Goal: Transaction & Acquisition: Purchase product/service

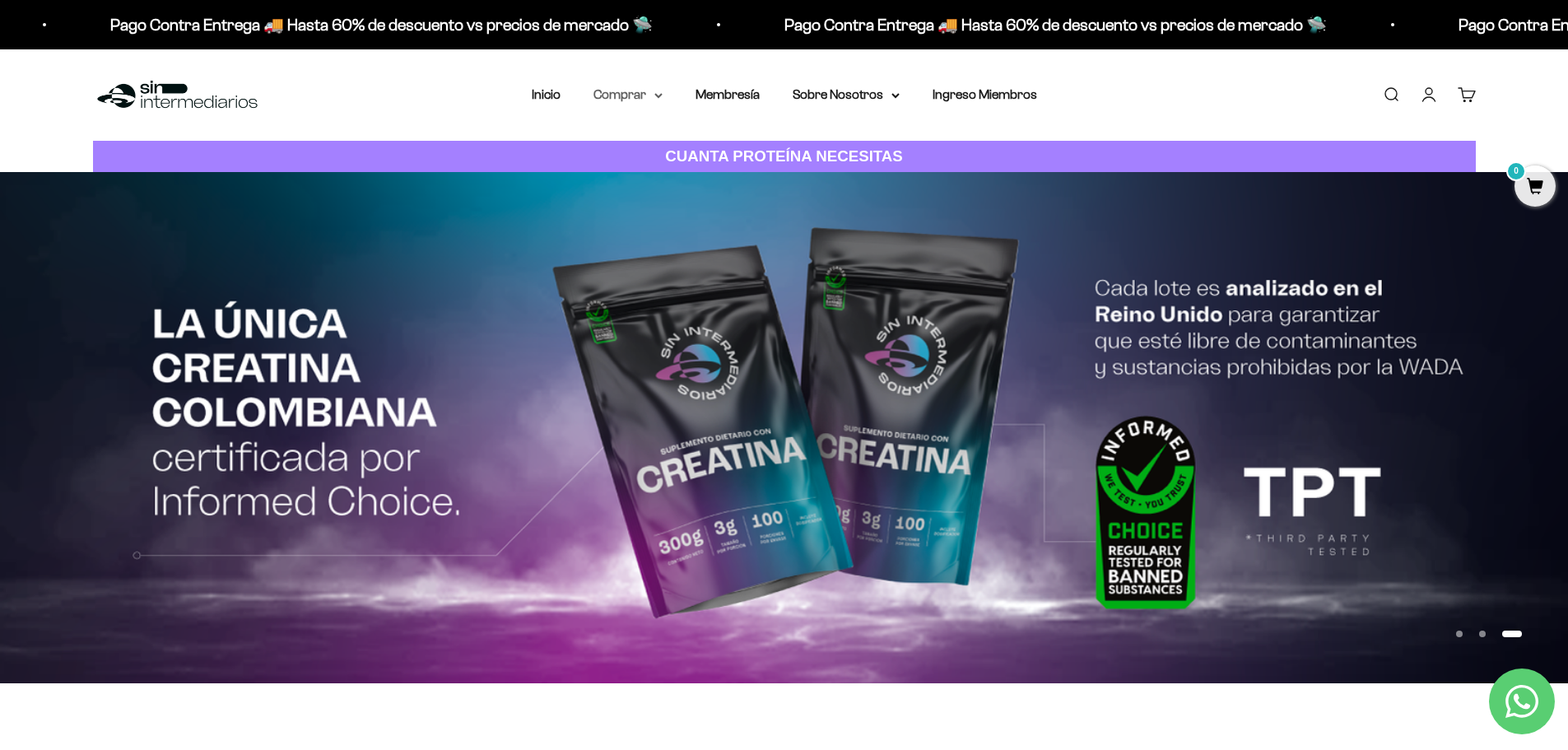
scroll to position [0, 847]
click at [637, 101] on summary "Comprar" at bounding box center [627, 95] width 70 height 22
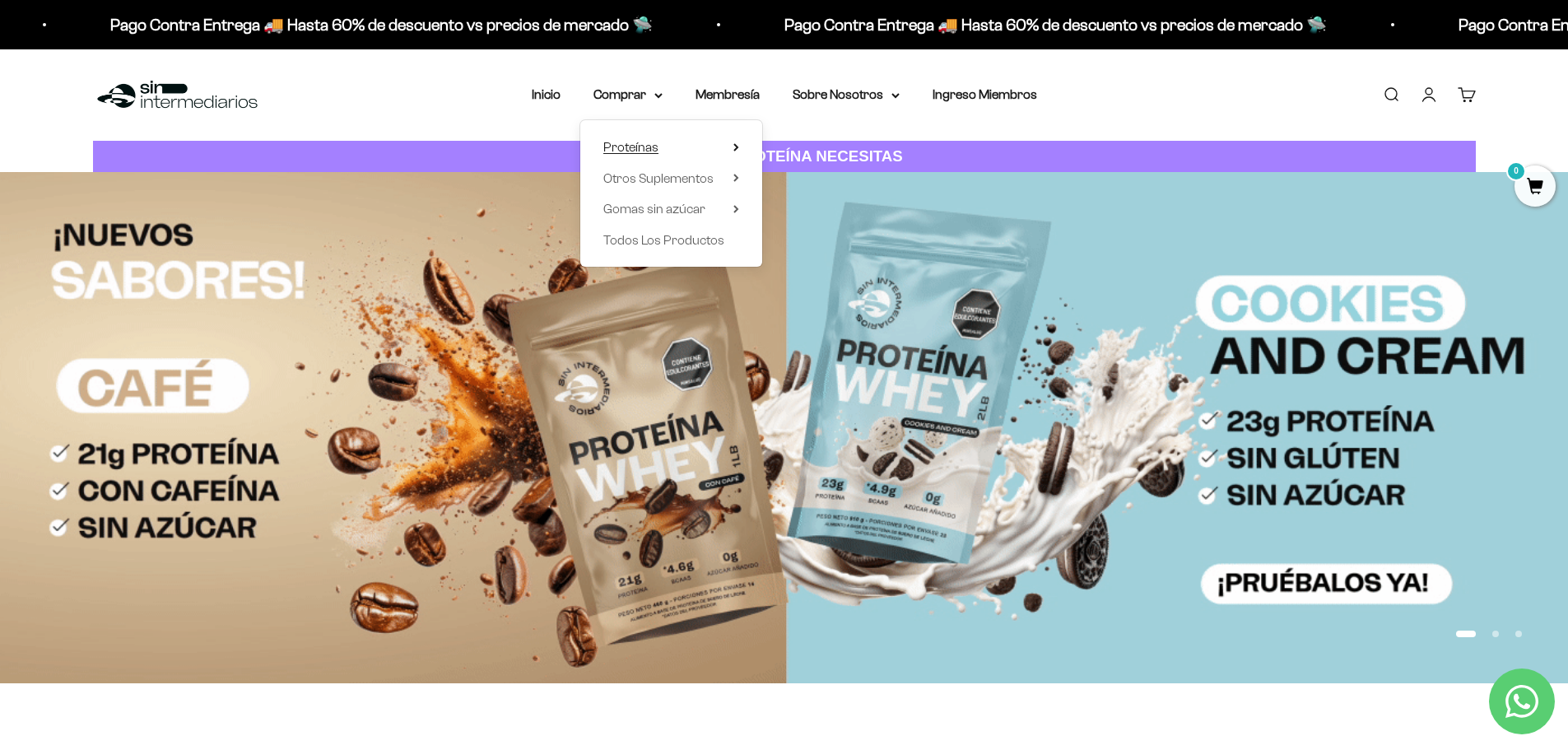
click at [634, 146] on span "Proteínas" at bounding box center [631, 147] width 55 height 14
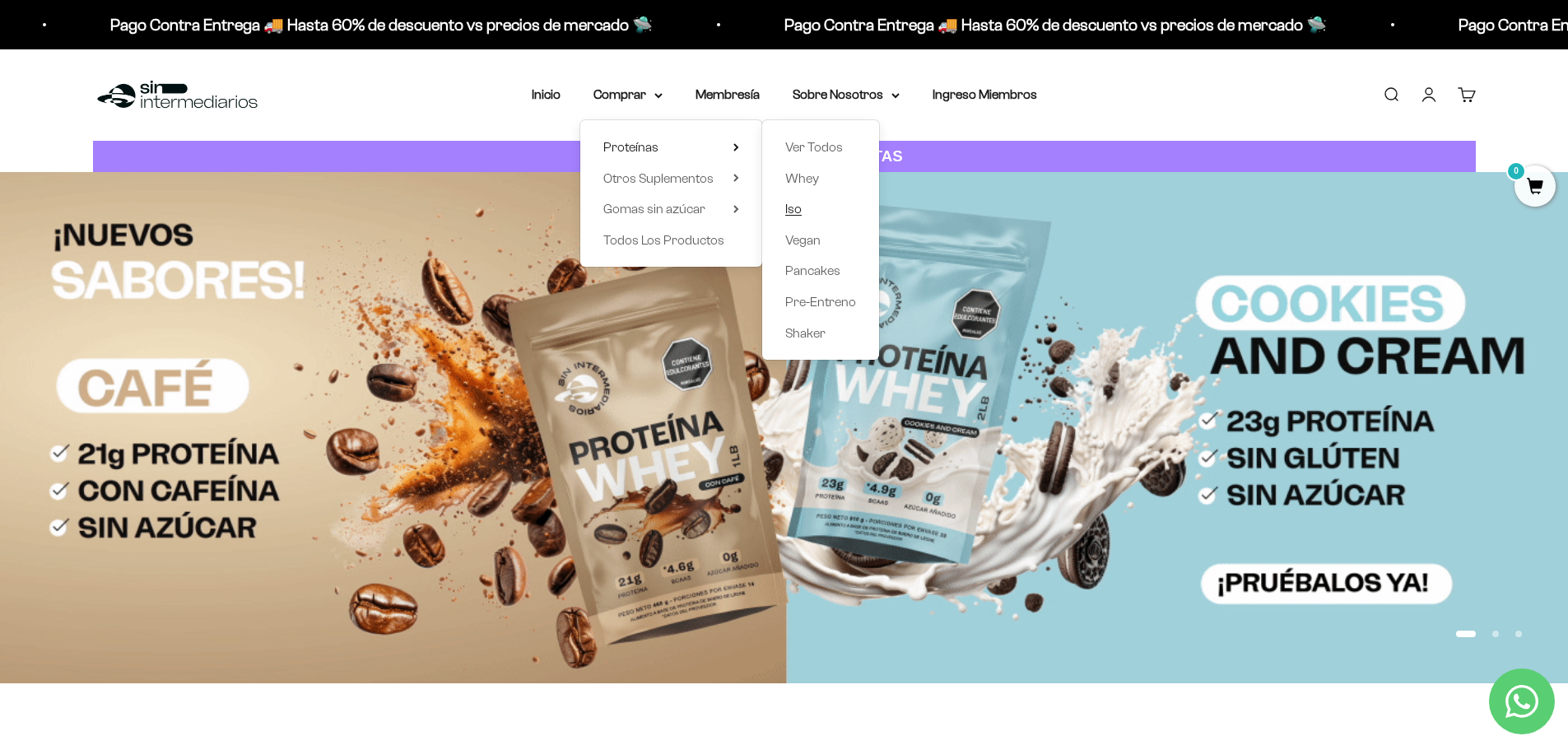
click at [828, 214] on link "Iso" at bounding box center [820, 209] width 70 height 22
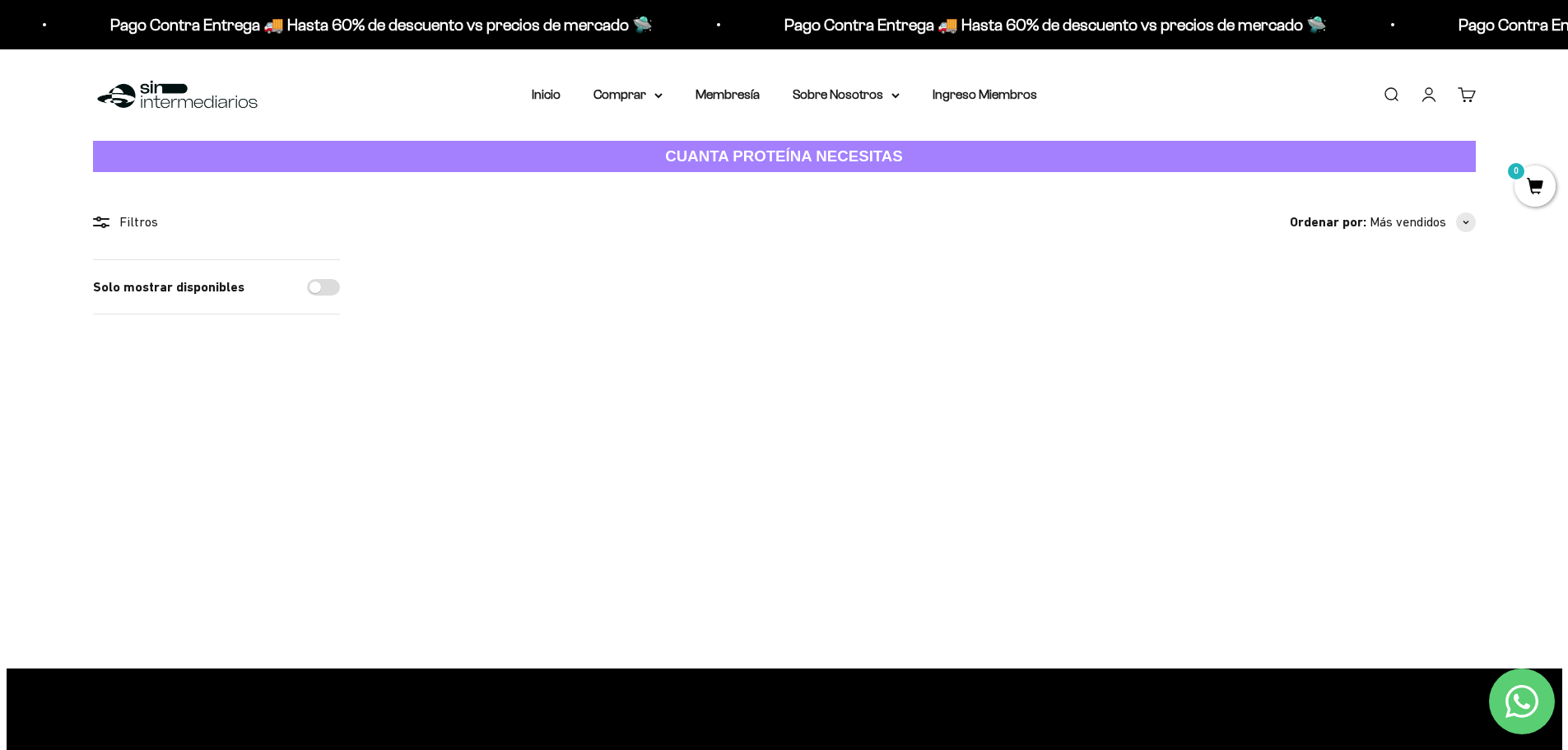
click at [714, 493] on link "Proteína Aislada ISO - Cookies & Cream" at bounding box center [704, 503] width 179 height 34
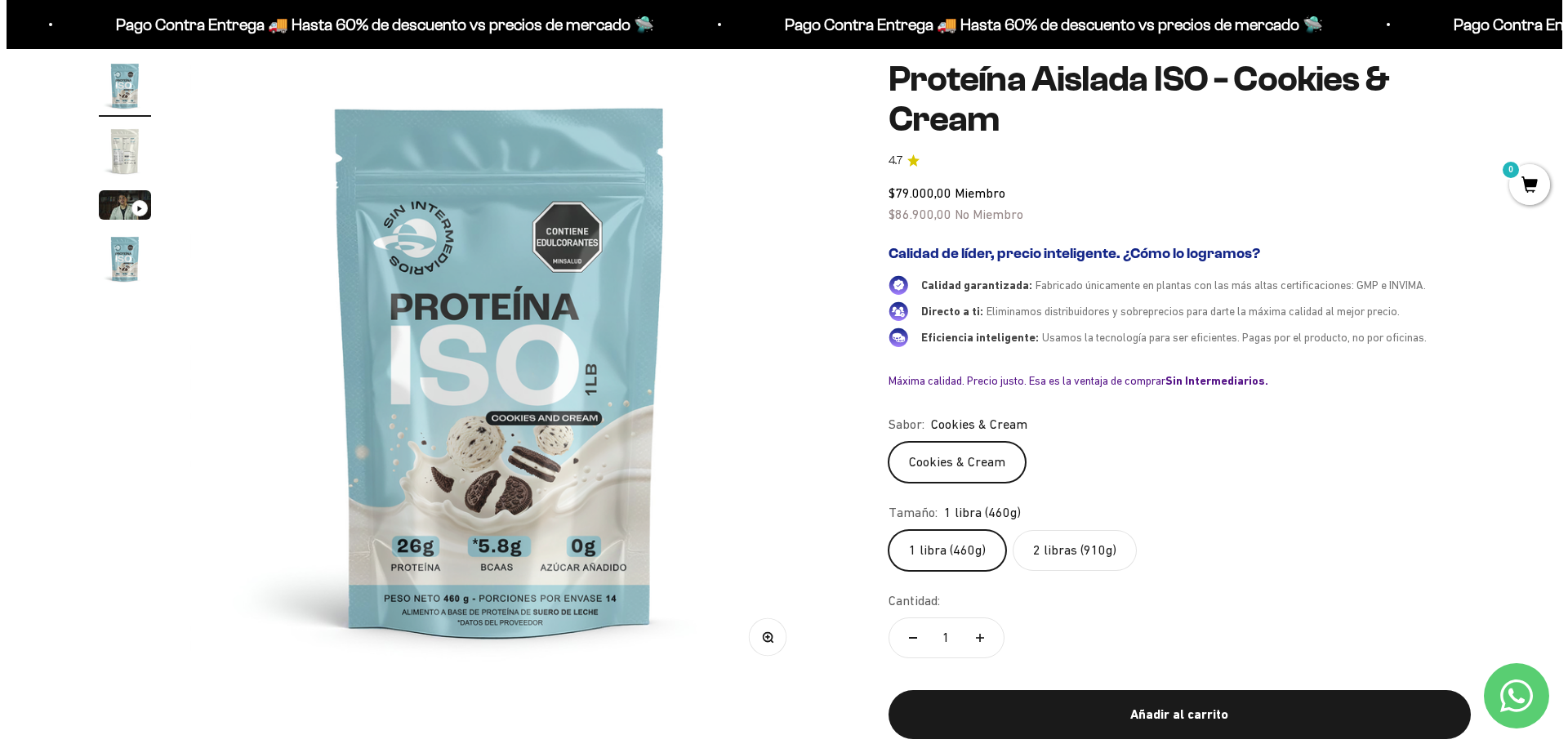
scroll to position [245, 0]
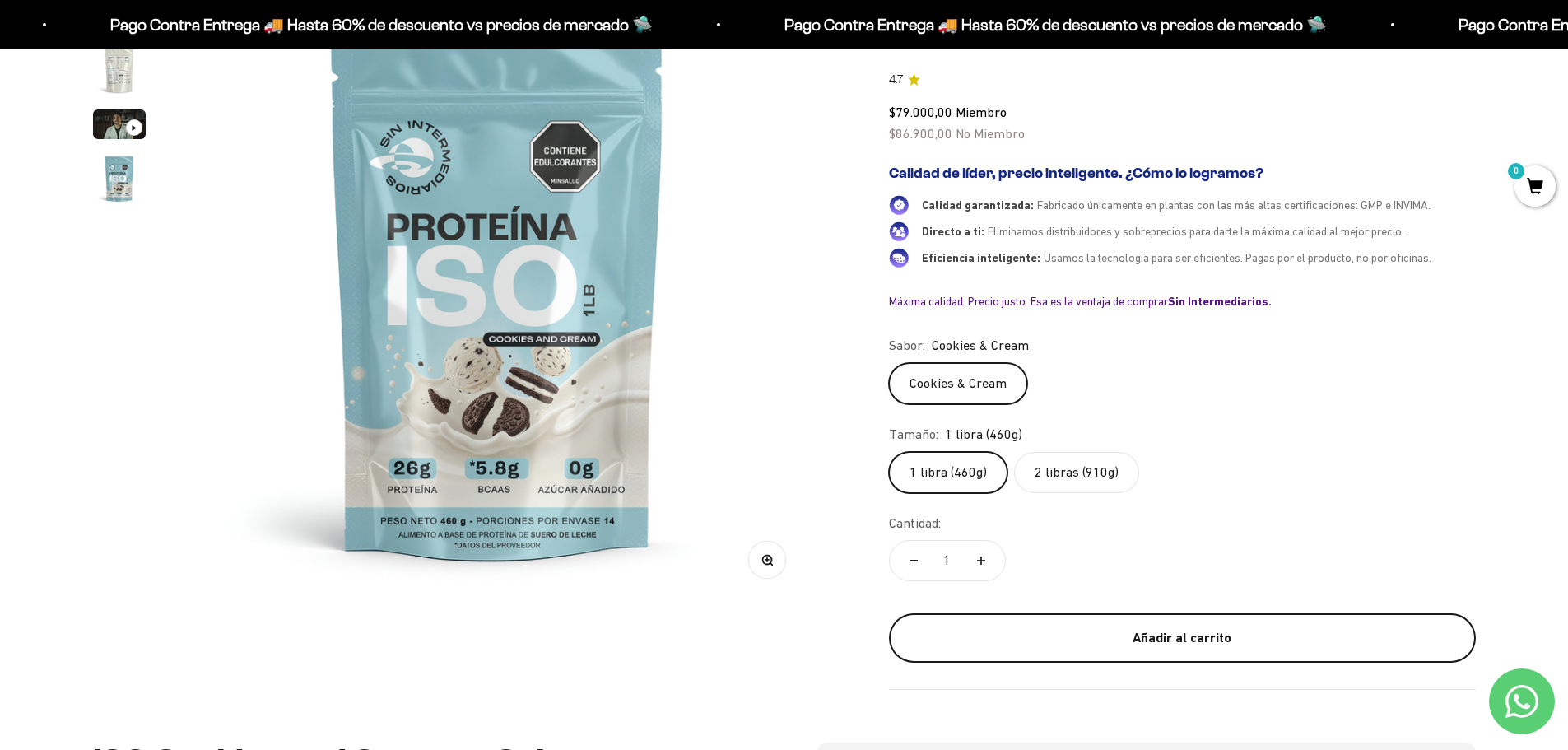
click at [1086, 632] on div "Añadir al carrito" at bounding box center [1182, 639] width 521 height 22
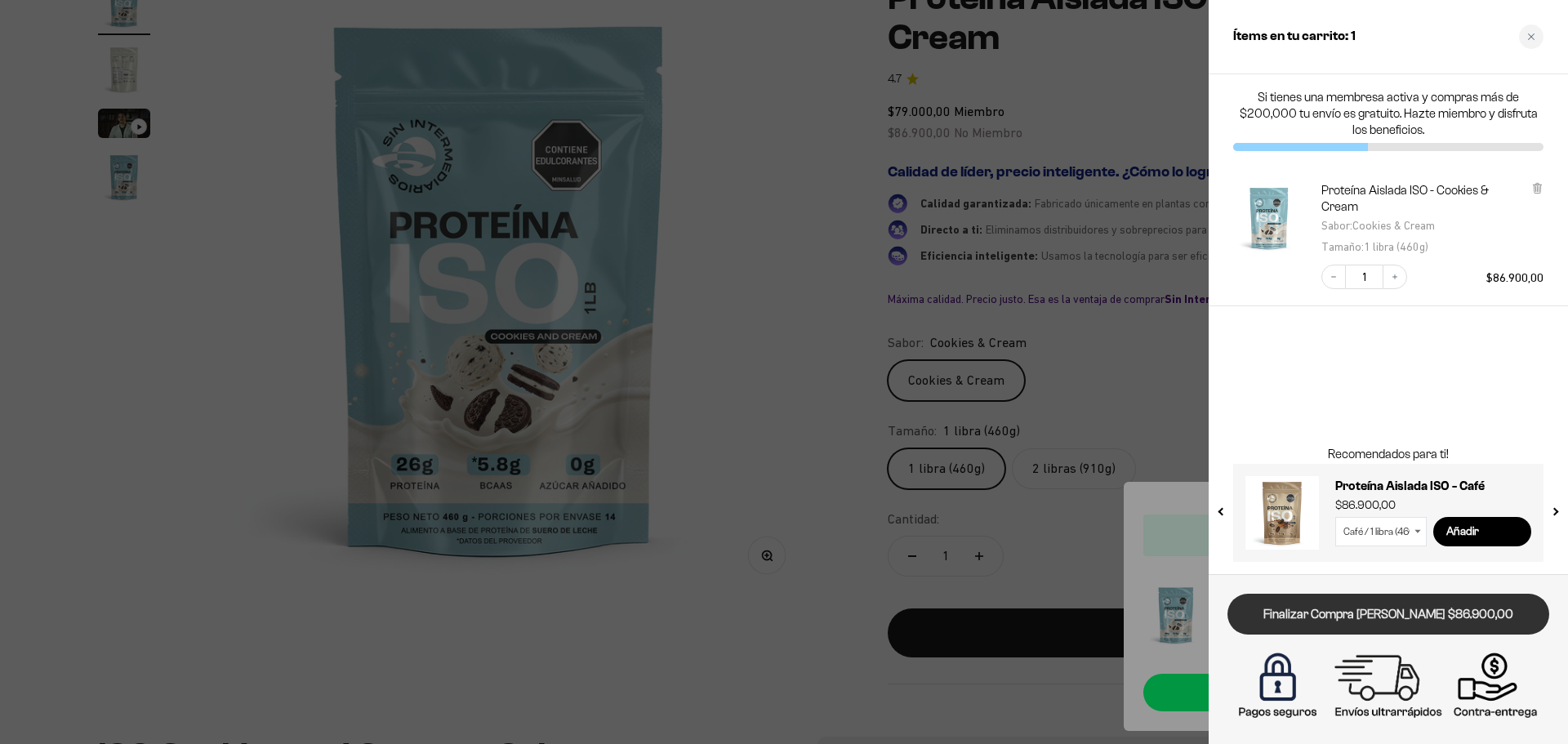
click at [1461, 605] on link "Finalizar Compra [PERSON_NAME] $86.900,00" at bounding box center [1388, 614] width 322 height 42
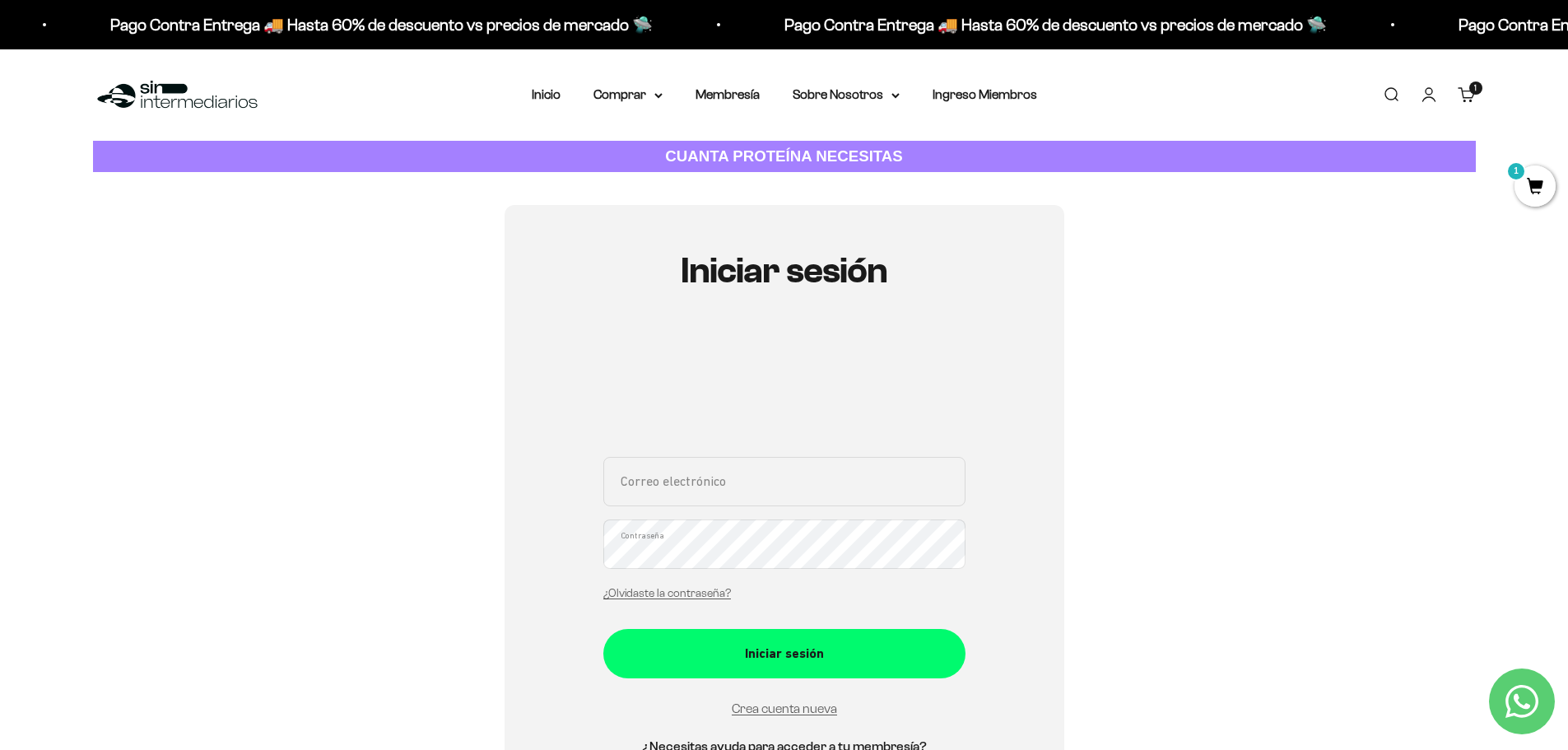
click at [745, 494] on input "Correo electrónico" at bounding box center [784, 481] width 362 height 49
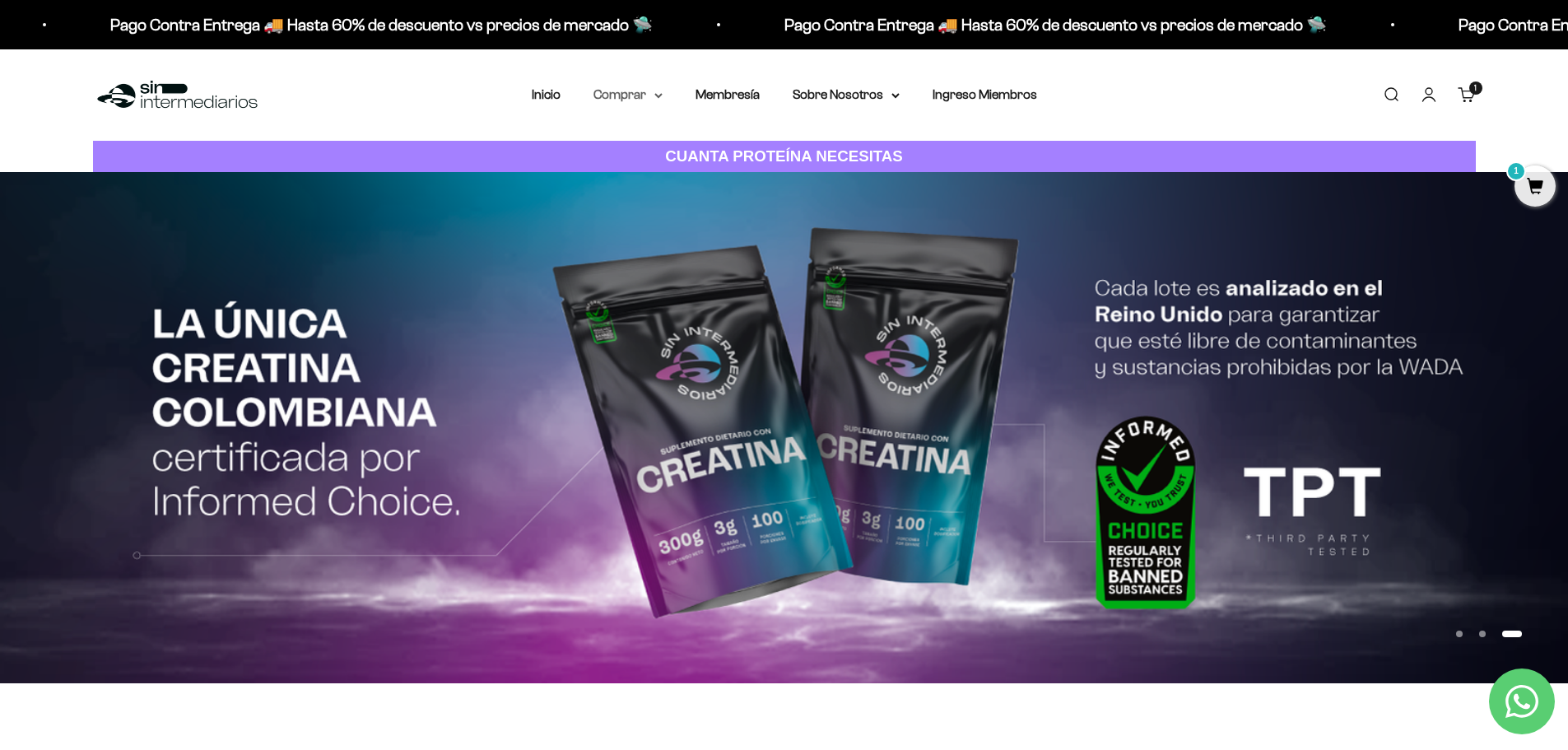
click at [650, 96] on summary "Comprar" at bounding box center [627, 95] width 70 height 22
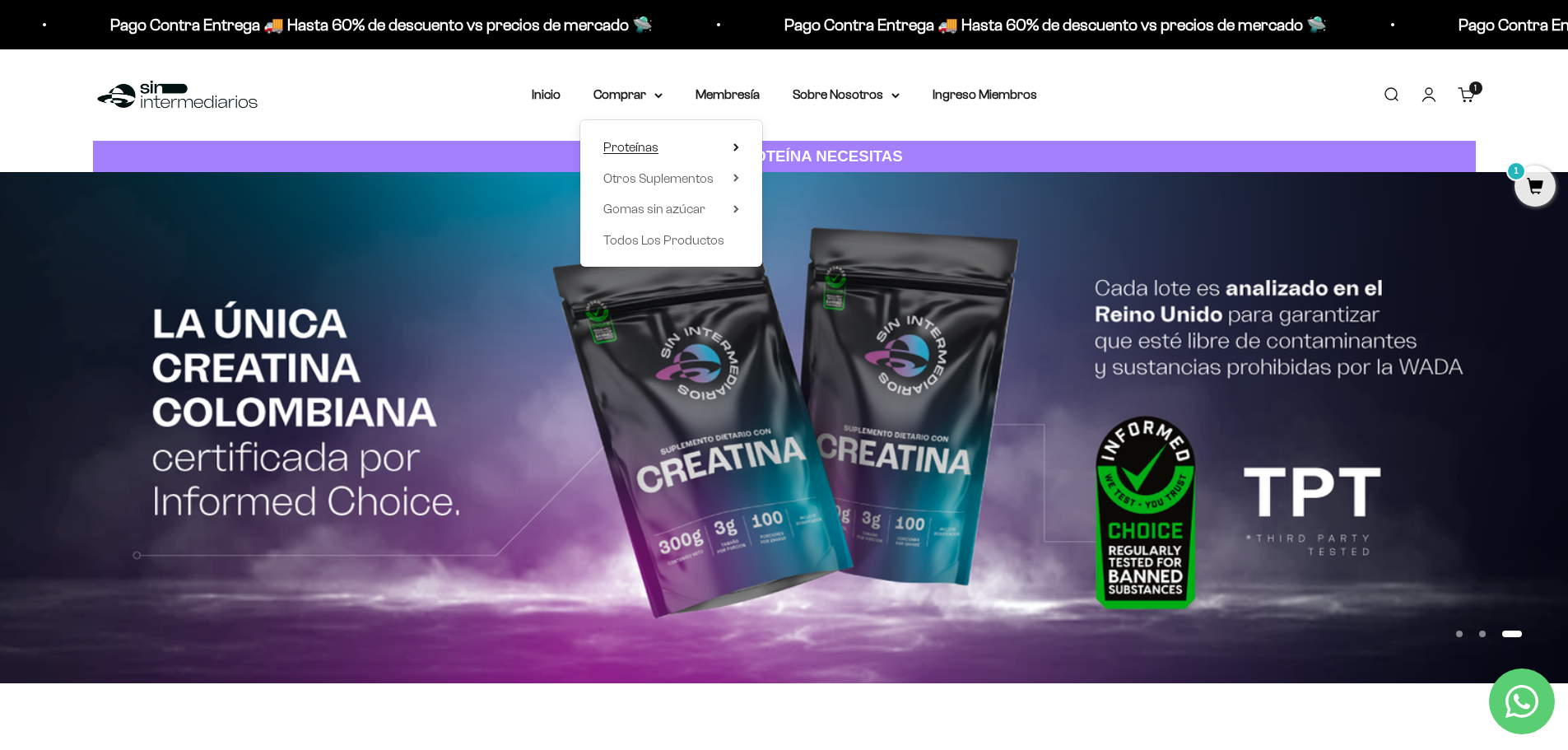
click at [644, 147] on span "Proteínas" at bounding box center [631, 147] width 55 height 14
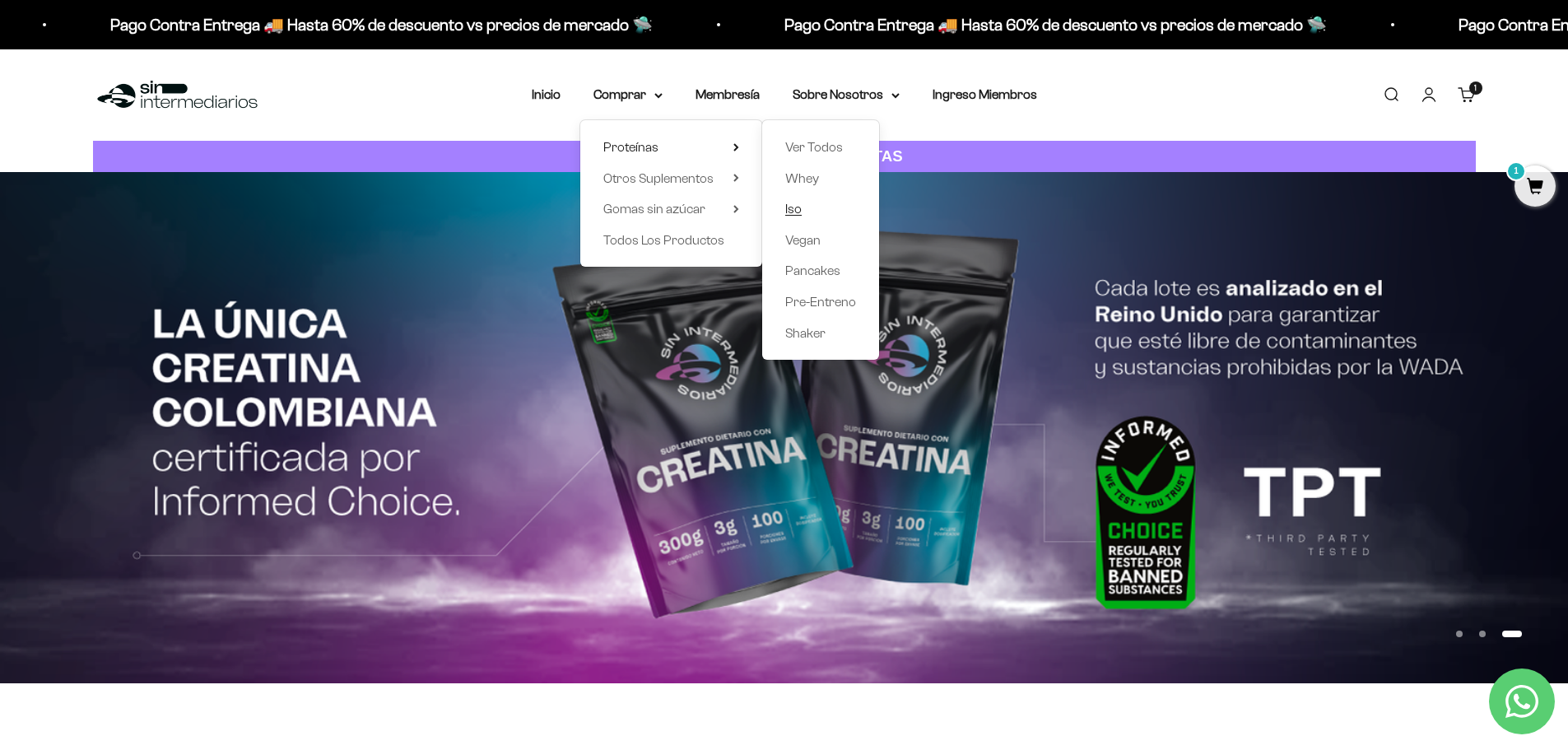
click at [795, 214] on span "Iso" at bounding box center [793, 209] width 17 height 14
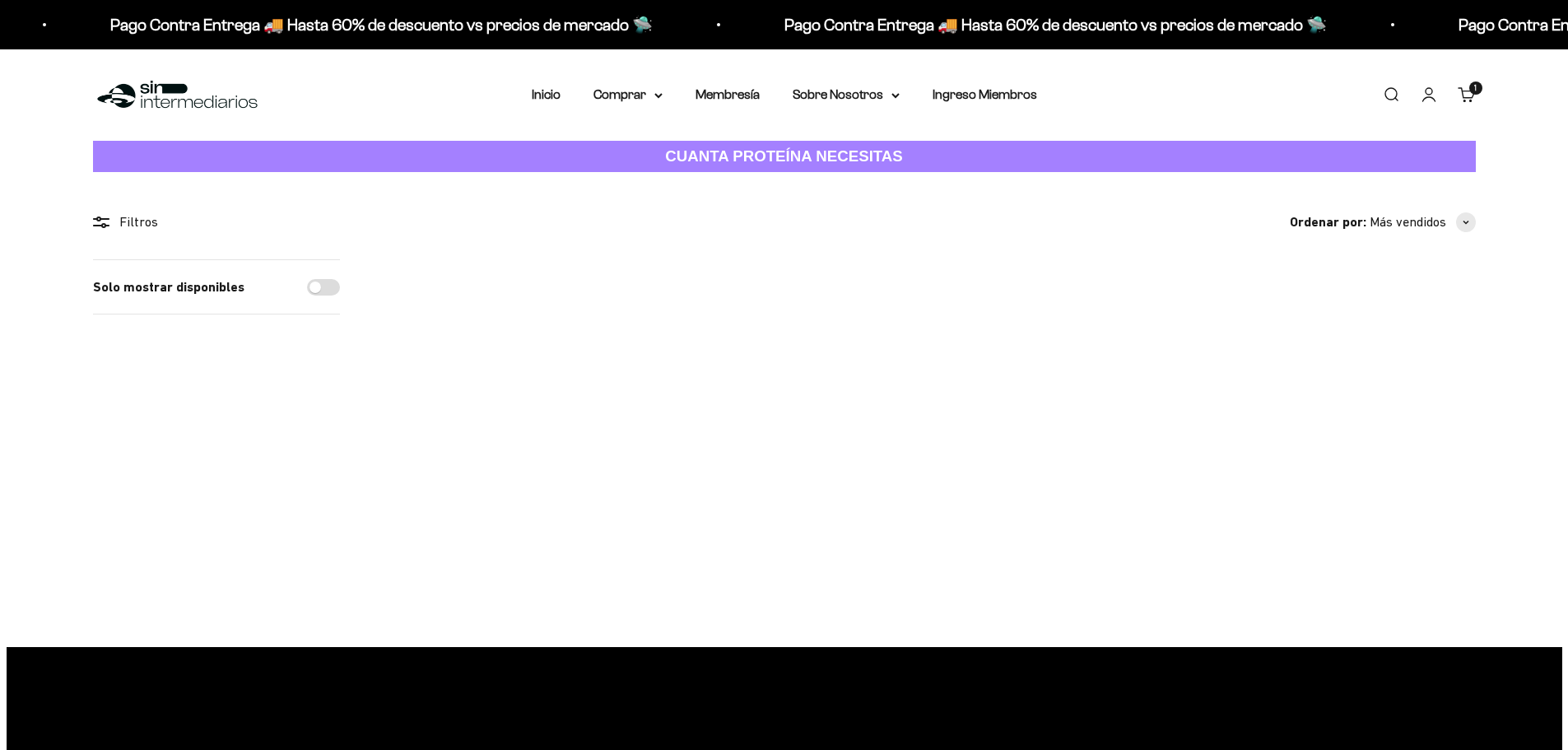
click at [714, 412] on img at bounding box center [704, 360] width 204 height 204
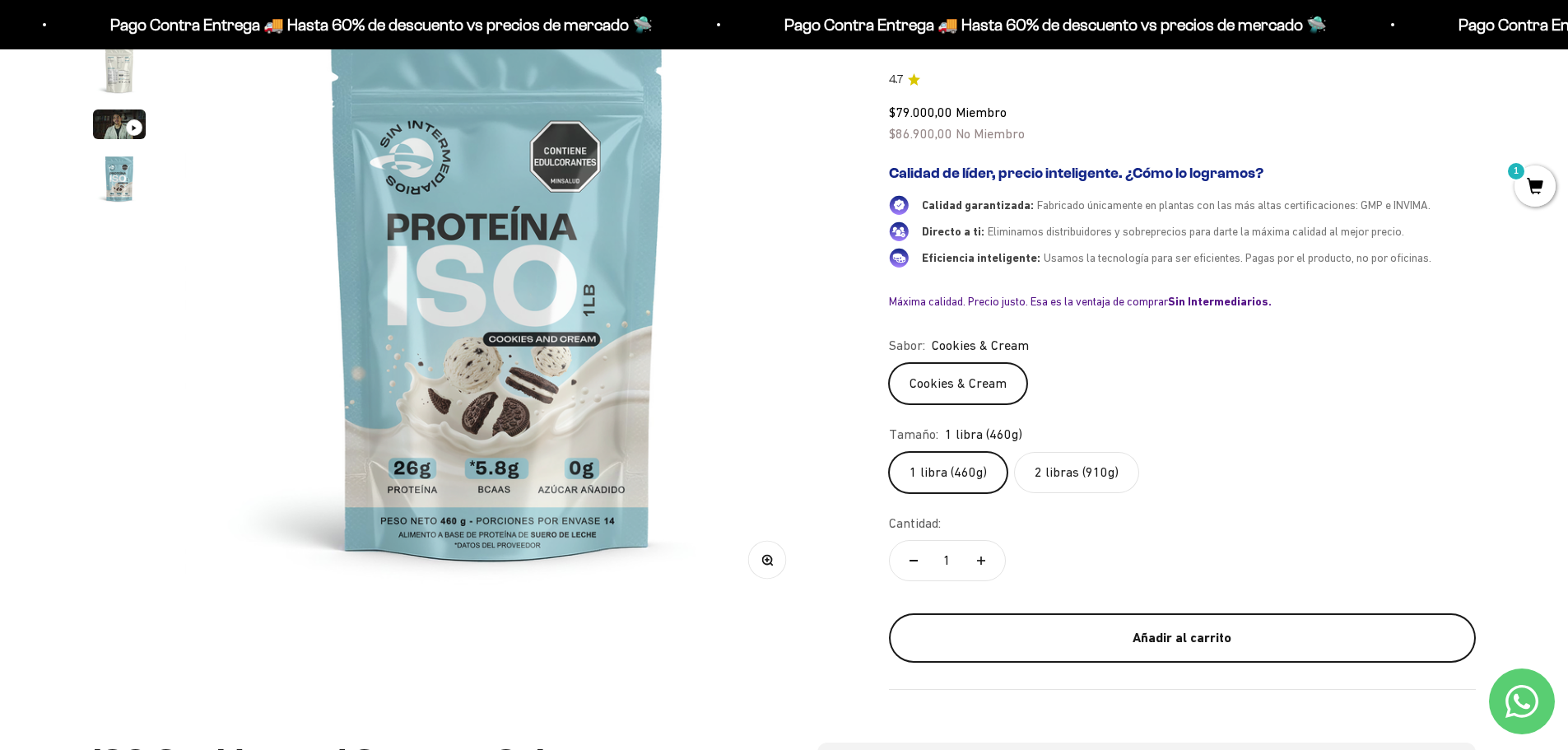
click at [1143, 639] on div "Añadir al carrito" at bounding box center [1182, 639] width 521 height 22
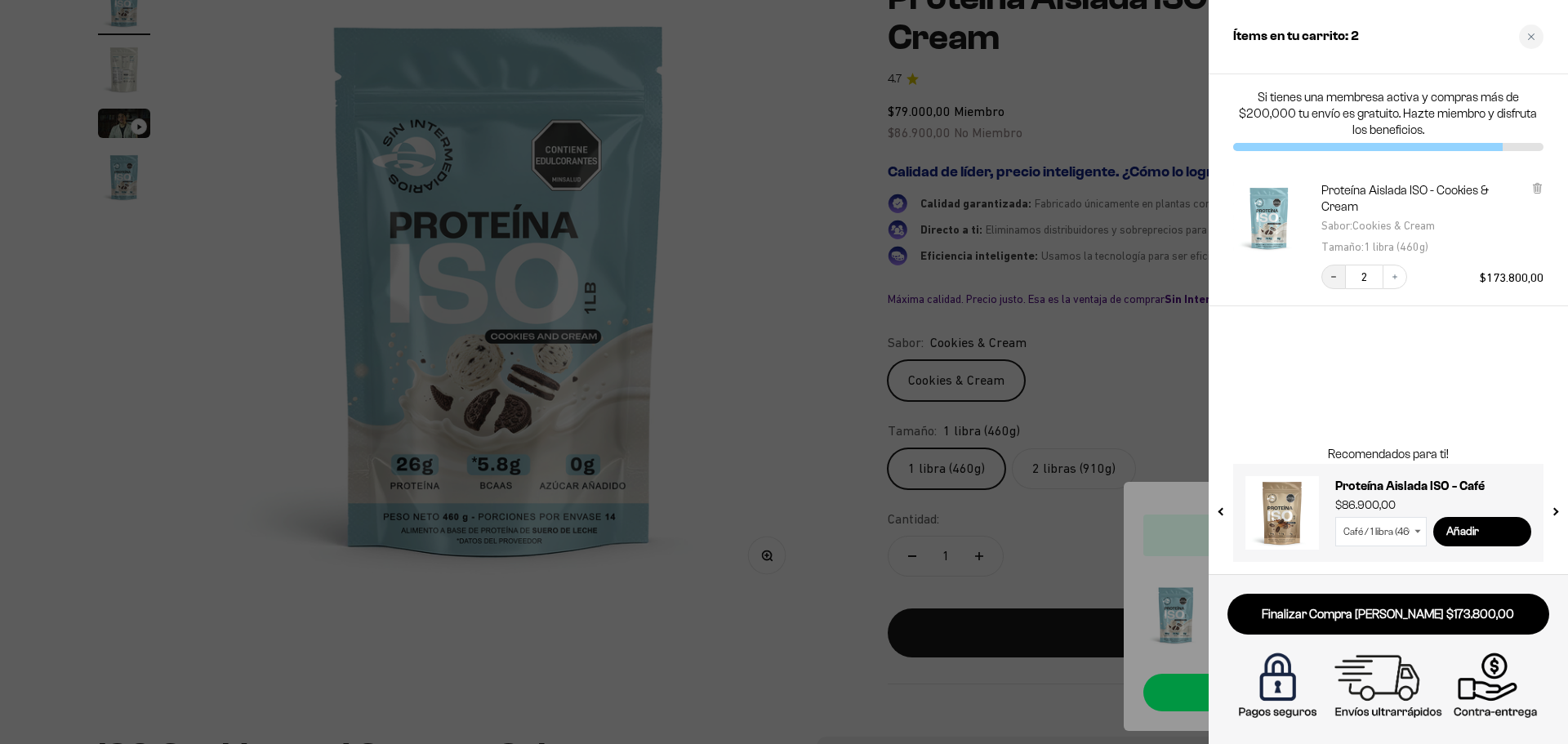
click at [1335, 279] on icon "Decrease quantity" at bounding box center [1334, 277] width 10 height 10
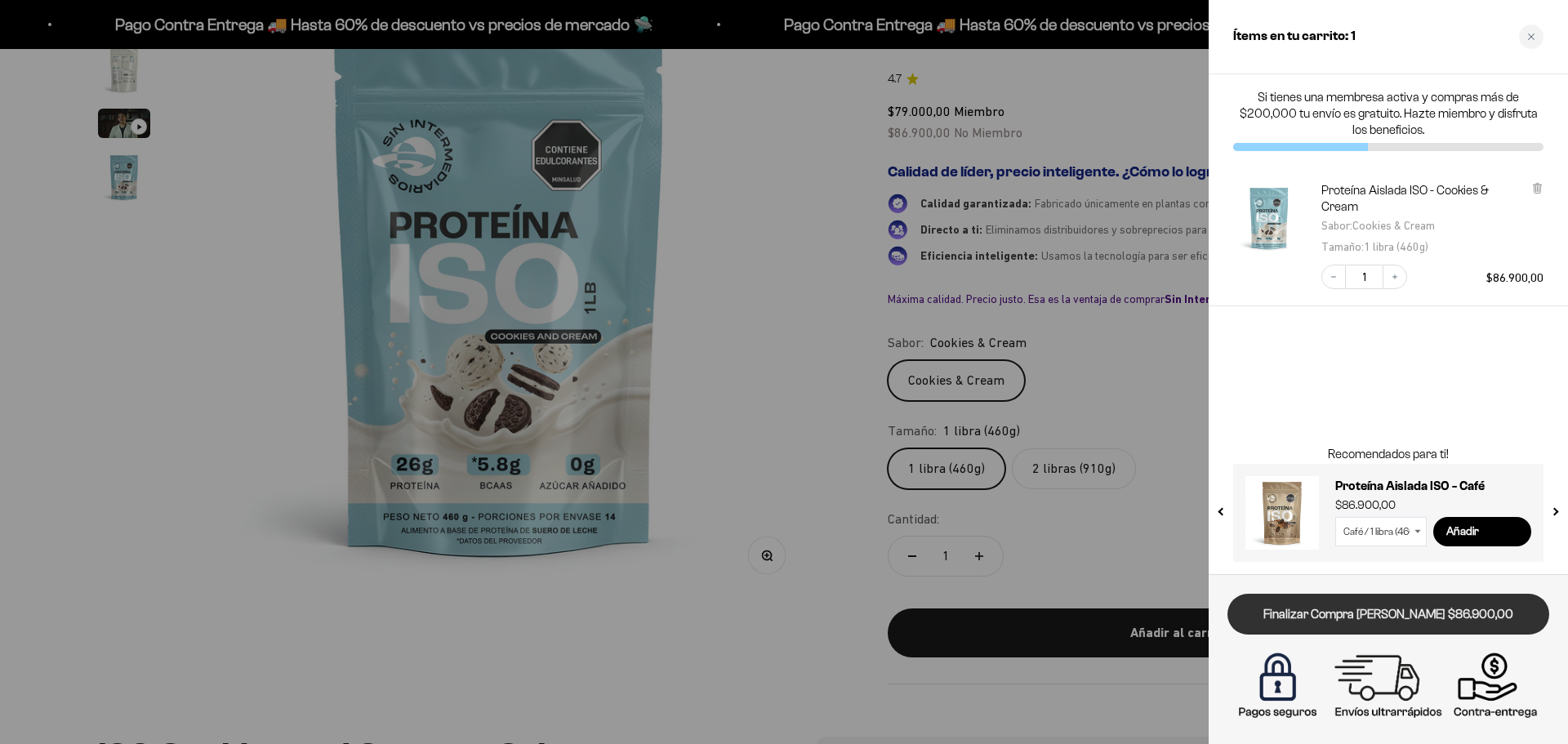
click at [1424, 628] on link "Finalizar Compra [PERSON_NAME] $86.900,00" at bounding box center [1388, 614] width 322 height 42
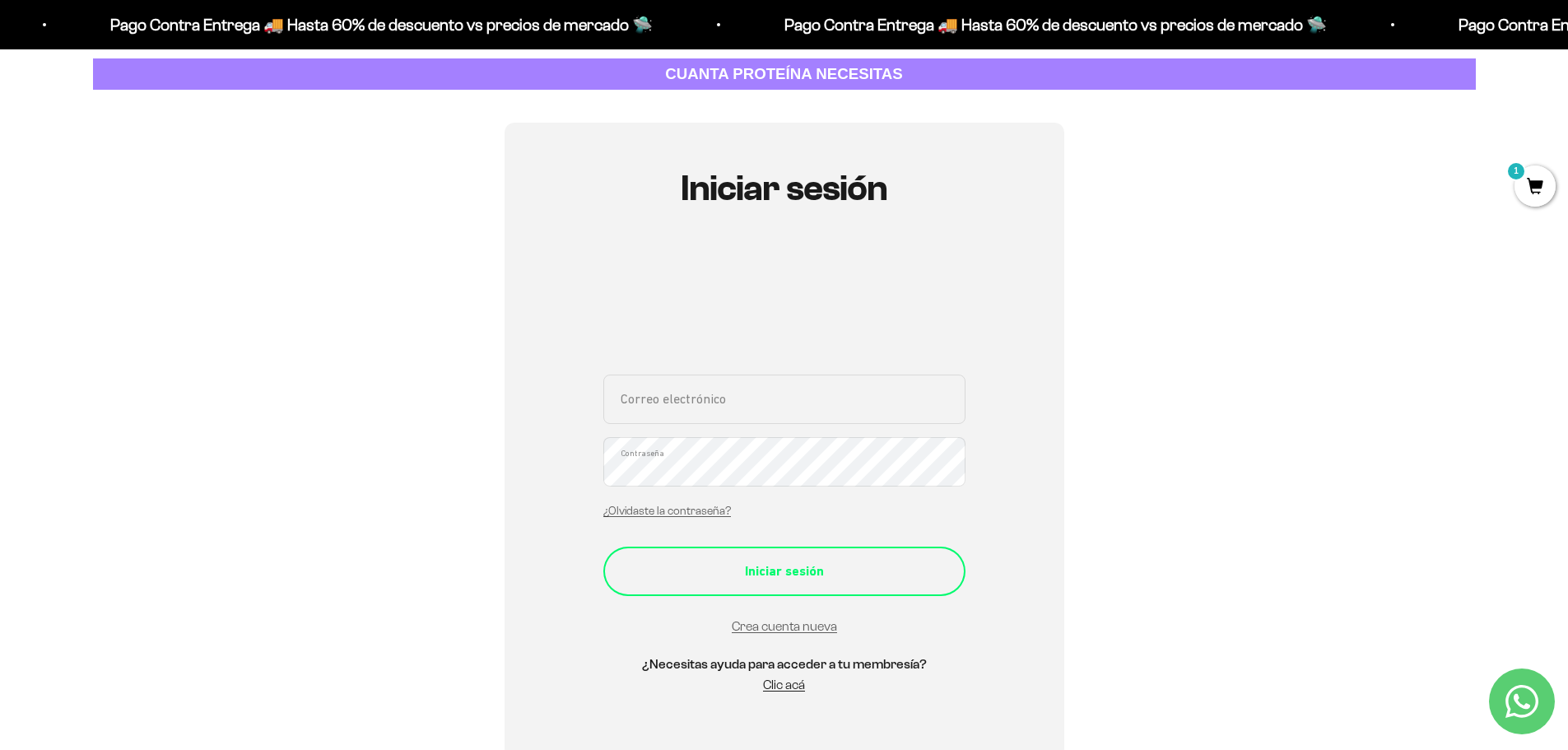
scroll to position [164, 0]
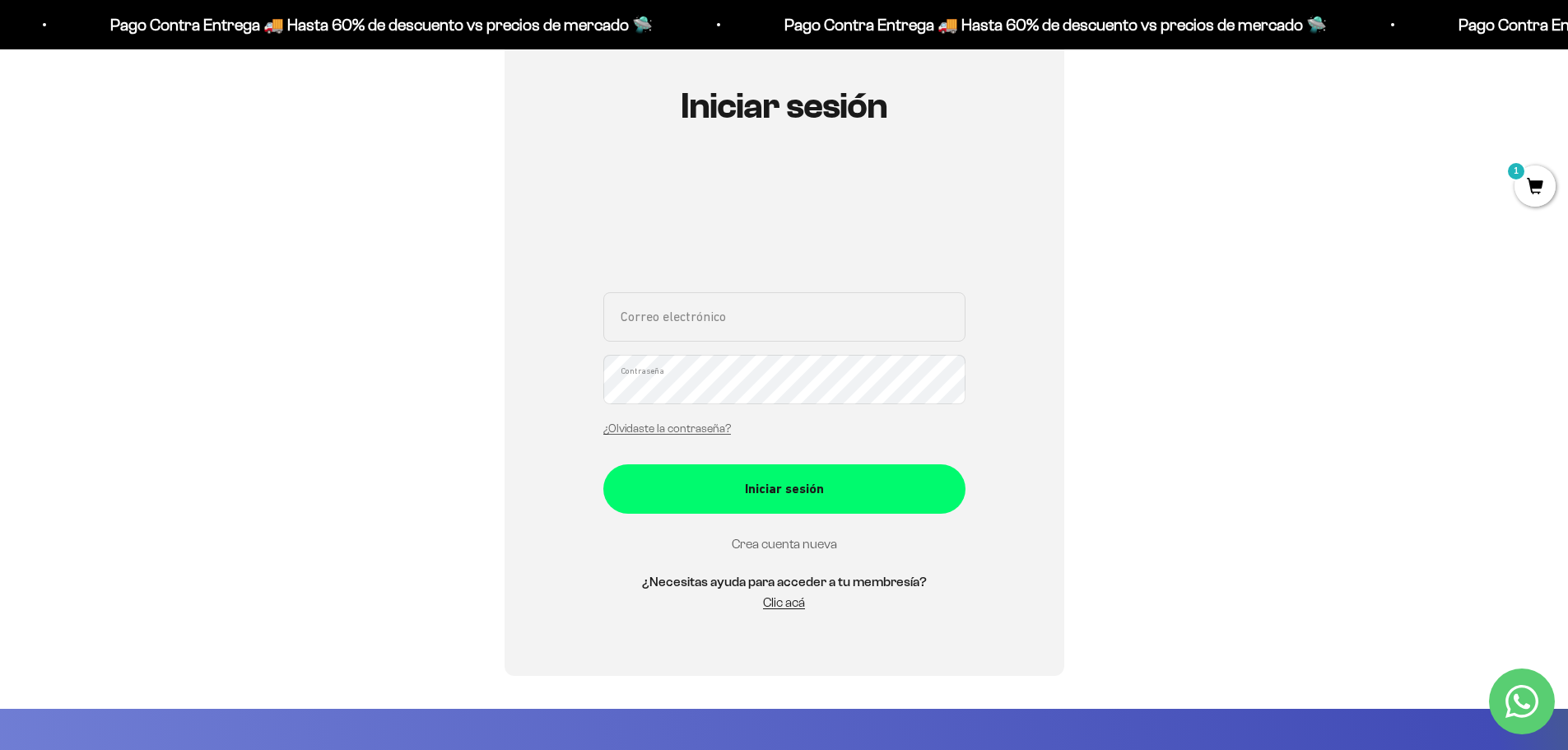
click at [792, 543] on link "Crea cuenta nueva" at bounding box center [784, 544] width 106 height 14
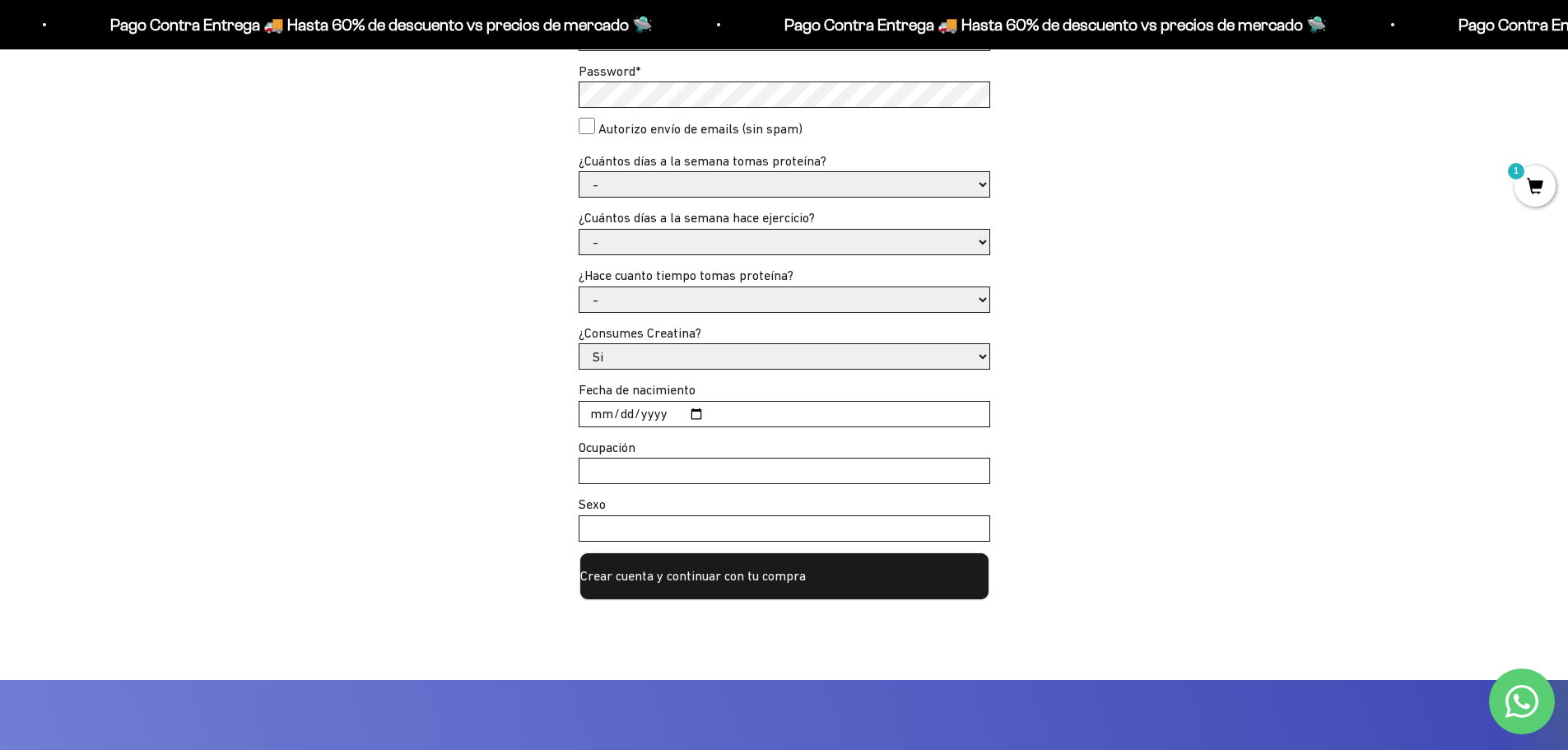
scroll to position [411, 0]
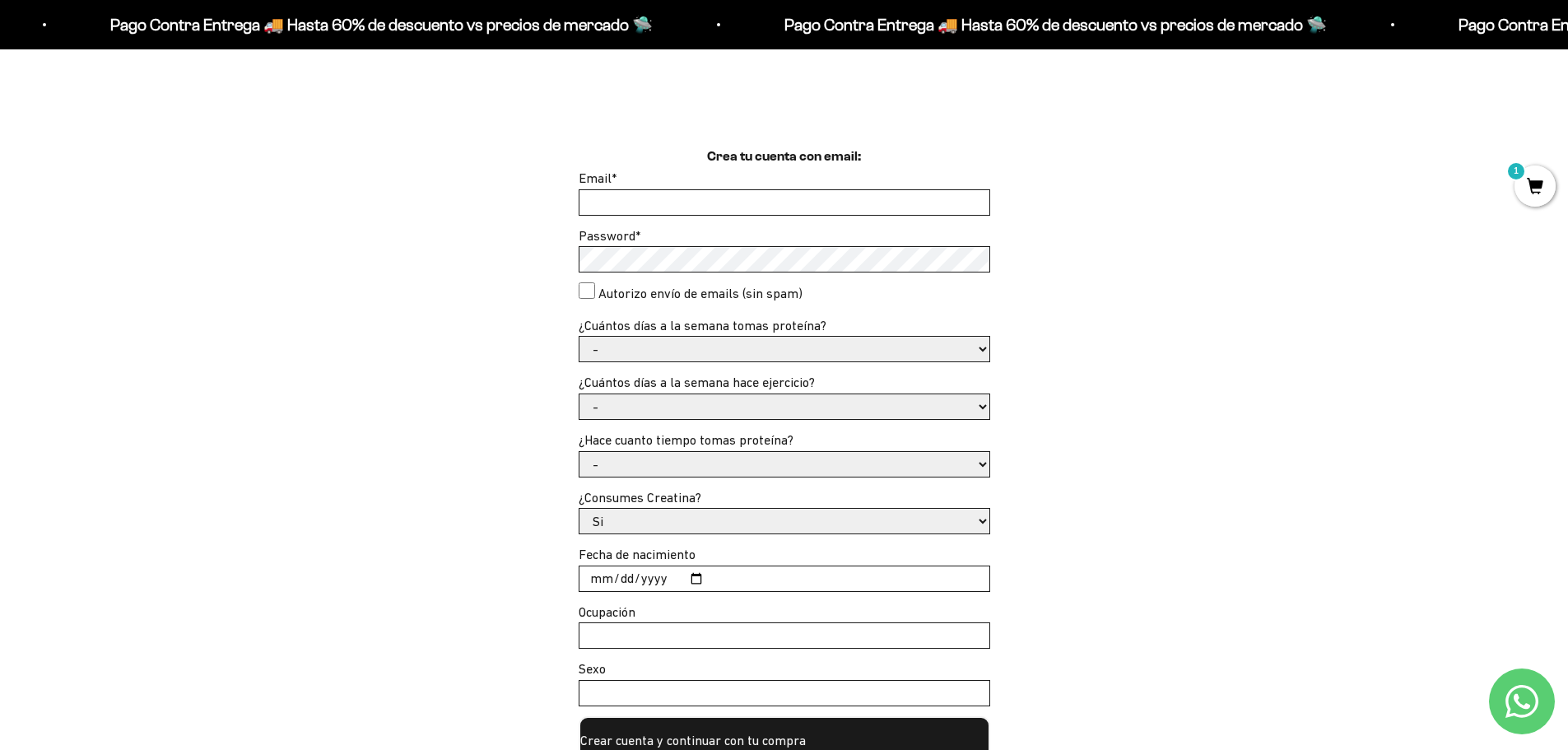
click at [663, 197] on input "Email *" at bounding box center [784, 202] width 410 height 24
type input "[EMAIL_ADDRESS][DOMAIN_NAME]"
click at [0, 173] on html "Ir al contenido Pago Contra Entrega 🚚 Hasta 60% de descuento vs precios [PERSON…" at bounding box center [784, 698] width 1568 height 2220
click at [668, 344] on select "- 1 o 2 3 a 5 6 o 7" at bounding box center [784, 349] width 410 height 24
select select "3 a 5"
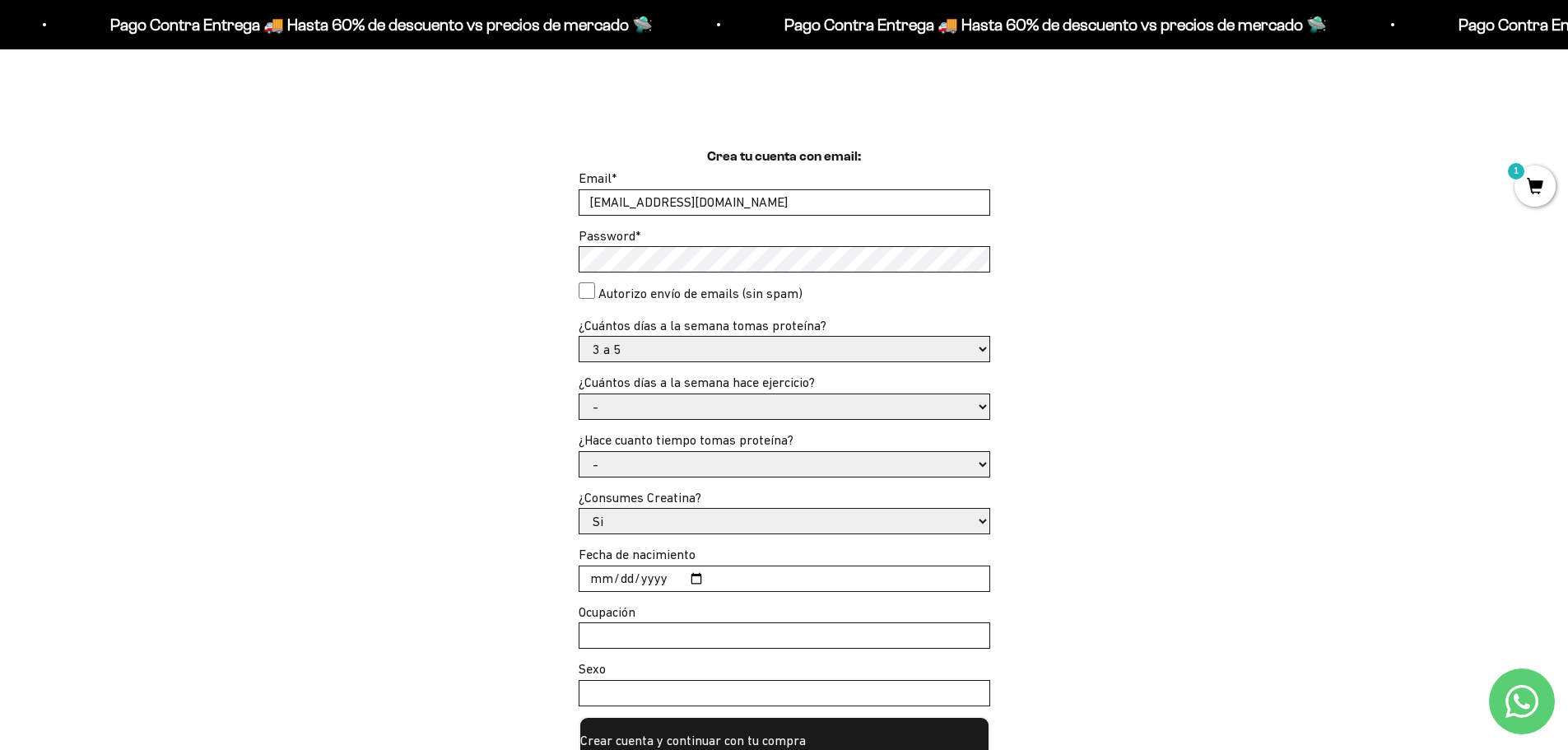
click at [580, 337] on select "- 1 o 2 3 a 5 6 o 7" at bounding box center [784, 349] width 410 height 24
click at [678, 404] on select "- No hago 1 a 2 días 3 a 5 días 6 o 7 días" at bounding box center [784, 406] width 410 height 24
select select "3 a 5 días"
click at [580, 395] on select "- No hago 1 a 2 días 3 a 5 días 6 o 7 días" at bounding box center [784, 406] width 410 height 24
click at [657, 470] on select "- Apenas estoy empezando Menos de 6 meses Más de 6 meses Hace más de un año" at bounding box center [784, 463] width 410 height 24
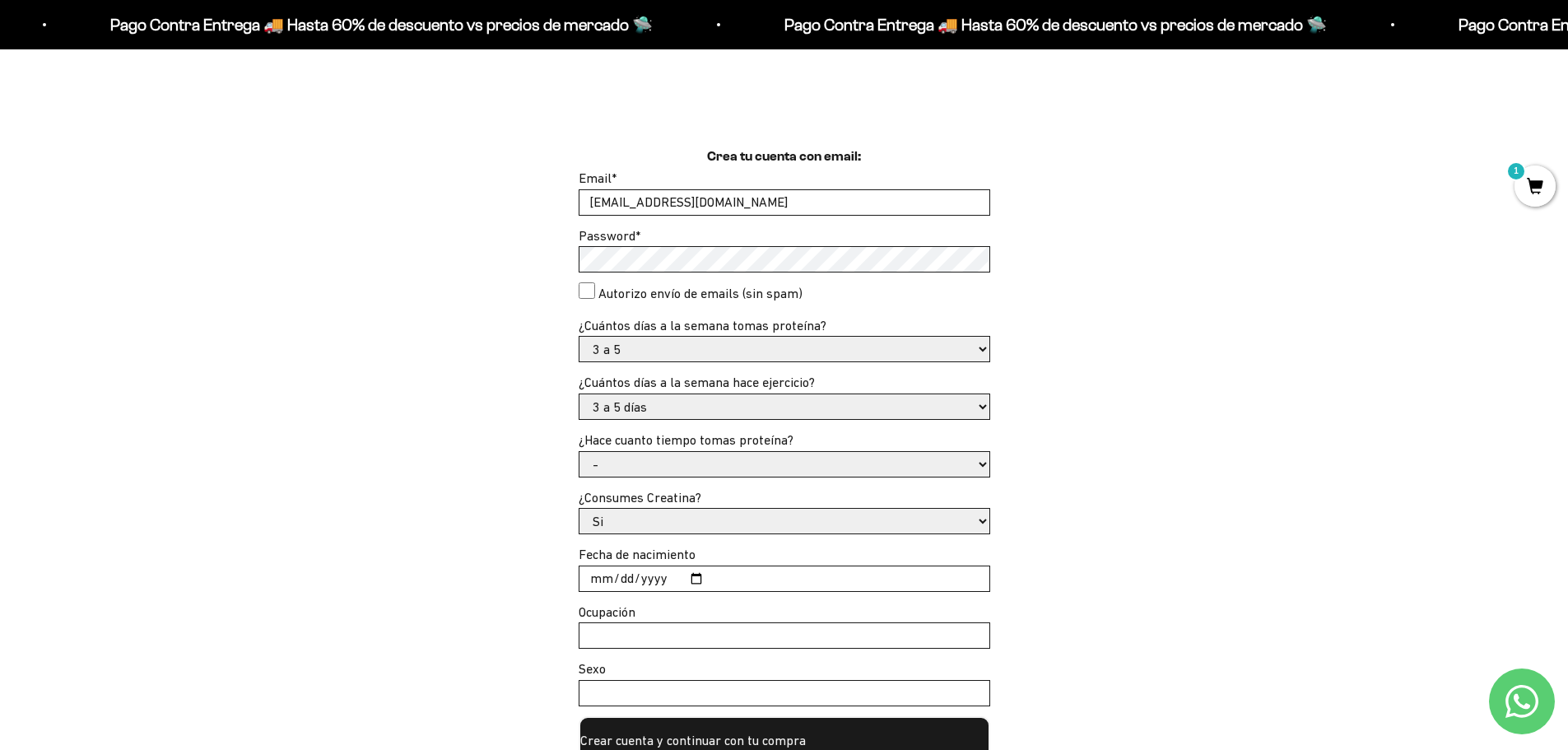
select select "Hace más de un año"
click at [580, 452] on select "- Apenas estoy empezando Menos de 6 meses Más de 6 meses Hace más de un año" at bounding box center [784, 463] width 410 height 24
click at [604, 584] on input "Fecha de nacimiento" at bounding box center [784, 578] width 410 height 24
type input "[DATE]"
click at [604, 645] on input "Ocupación" at bounding box center [784, 635] width 410 height 24
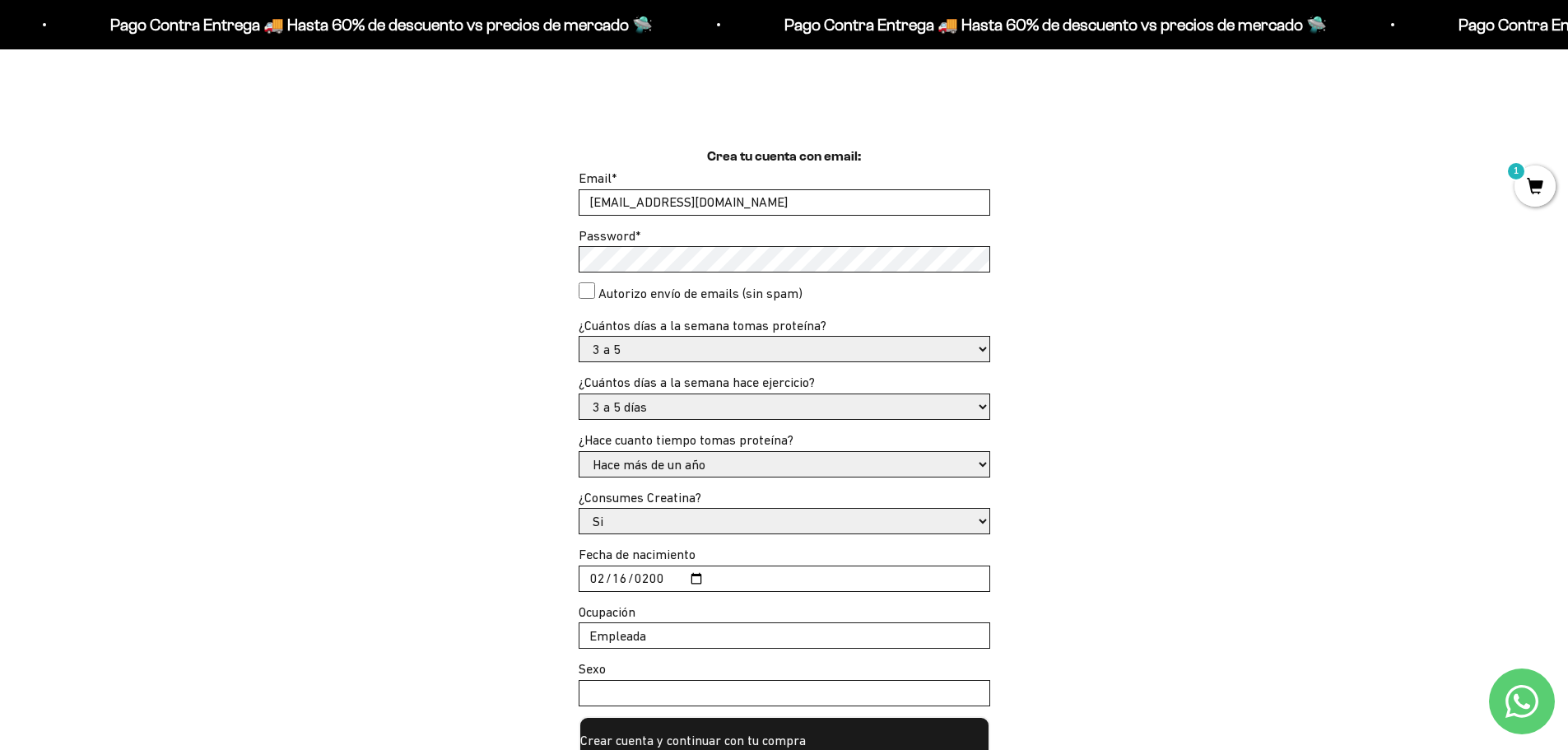
type input "Empleada"
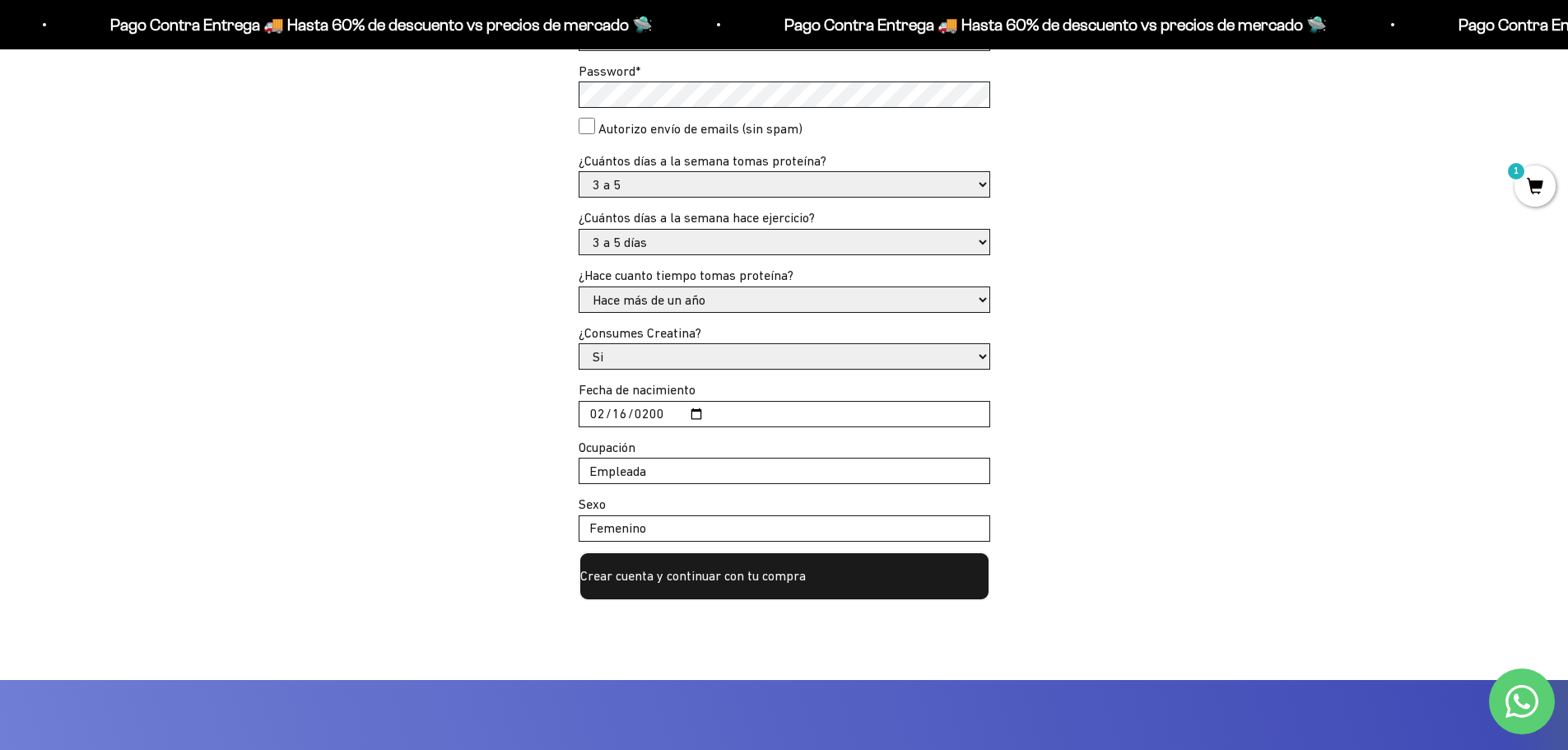
type input "Femenino"
click at [811, 582] on button "Crear cuenta y continuar con tu compra" at bounding box center [784, 576] width 411 height 49
